Goal: Information Seeking & Learning: Check status

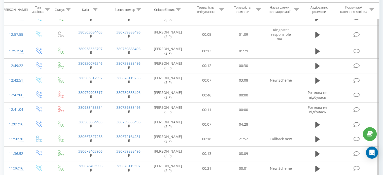
scroll to position [126, 0]
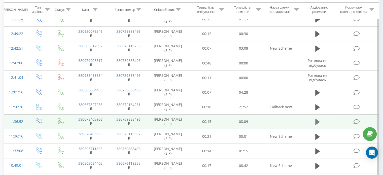
click at [318, 122] on icon at bounding box center [317, 122] width 5 height 6
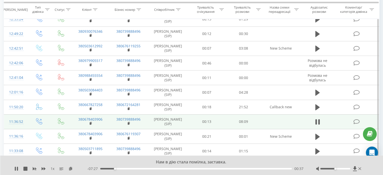
click at [109, 169] on div "00:37" at bounding box center [196, 169] width 192 height 2
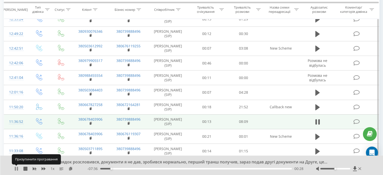
click at [16, 168] on icon at bounding box center [16, 169] width 4 height 4
click at [16, 168] on icon at bounding box center [16, 169] width 3 height 4
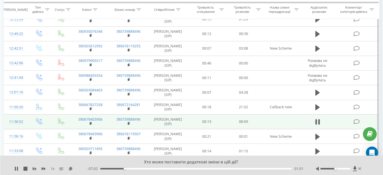
click at [14, 171] on div "Хто може поставити додаткові зміни в цій дії? 1 x - 07:02 01:01 01:01" at bounding box center [191, 165] width 383 height 19
click at [17, 168] on icon at bounding box center [17, 169] width 1 height 4
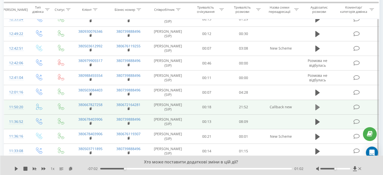
click at [319, 106] on icon at bounding box center [317, 107] width 5 height 6
click at [17, 169] on icon at bounding box center [17, 169] width 1 height 4
click at [16, 169] on icon at bounding box center [16, 169] width 3 height 4
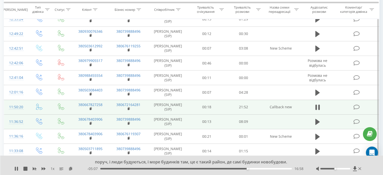
click at [239, 168] on div "16:58" at bounding box center [196, 169] width 192 height 2
click at [142, 117] on td "380739888496" at bounding box center [128, 121] width 38 height 15
click at [236, 168] on div "17:47" at bounding box center [196, 169] width 192 height 2
click at [42, 168] on icon at bounding box center [44, 168] width 4 height 3
